Goal: Complete application form: Complete application form

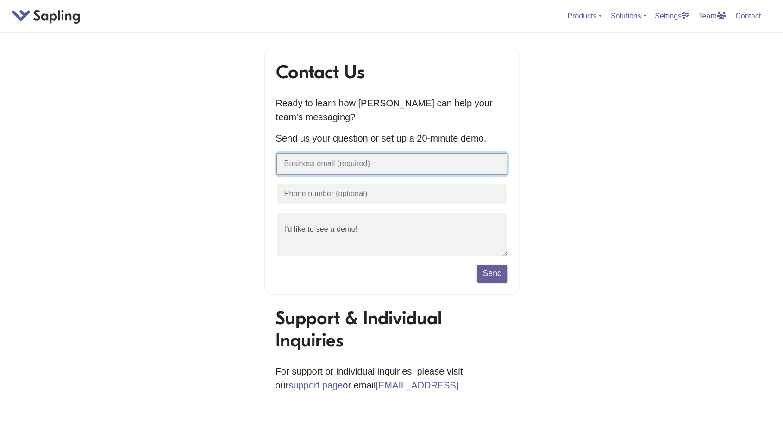
click at [305, 166] on input "text" at bounding box center [391, 164] width 231 height 23
click at [339, 164] on input "text" at bounding box center [391, 164] width 231 height 23
type input "g"
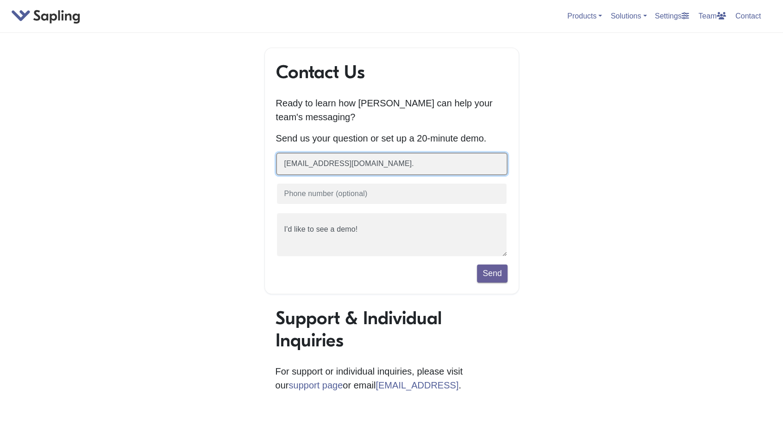
click at [477, 265] on button "Send" at bounding box center [492, 274] width 30 height 18
type input "[EMAIL_ADDRESS][DOMAIN_NAME]"
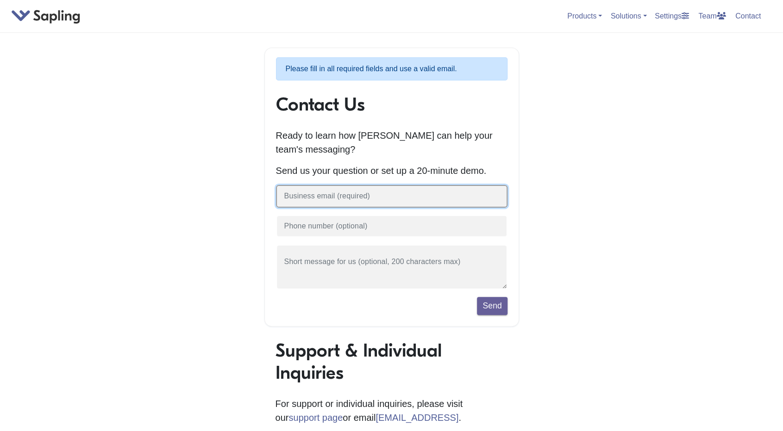
click at [339, 199] on input "text" at bounding box center [391, 196] width 231 height 23
click at [298, 195] on input "[EMAIL_ADDRESS][DOMAIN_NAME]." at bounding box center [391, 196] width 231 height 23
type input "hello@creative8.com."
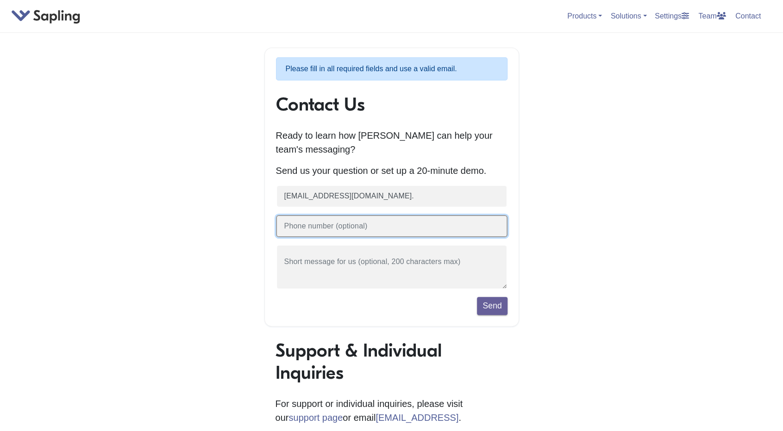
click at [312, 232] on input "text" at bounding box center [391, 226] width 231 height 23
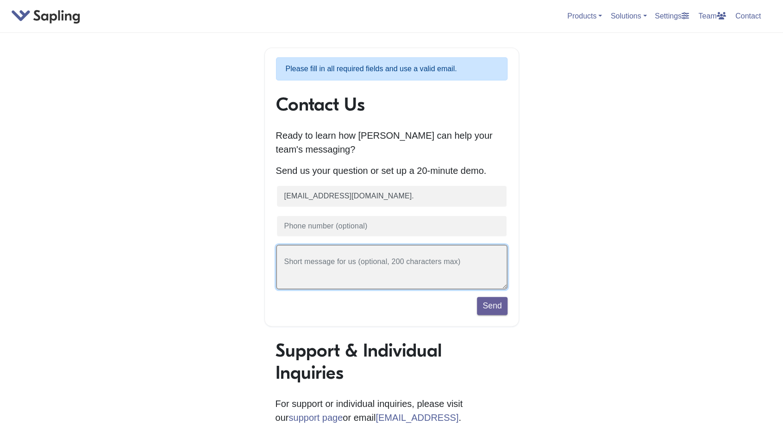
click at [305, 265] on textarea at bounding box center [391, 267] width 231 height 45
click at [337, 279] on textarea "To enrich screen reader interactions, please activate Accessibility in Grammarl…" at bounding box center [391, 267] width 231 height 45
type textarea "sada"
type textarea "sadina"
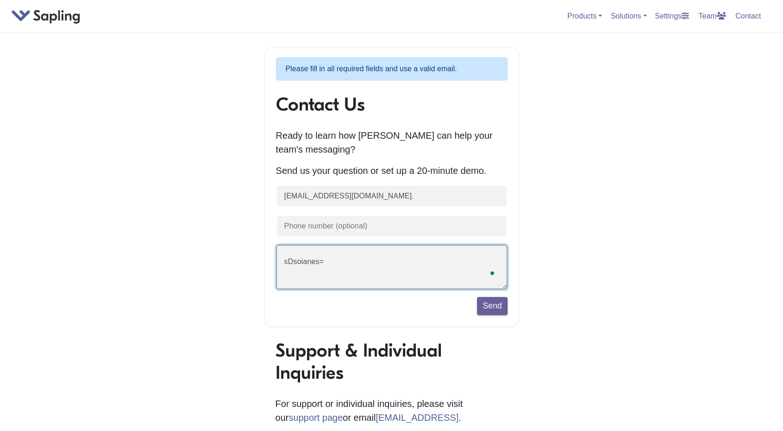
type textarea "sDsoianes"
type textarea "Im"
type textarea "I"
